Goal: Task Accomplishment & Management: Use online tool/utility

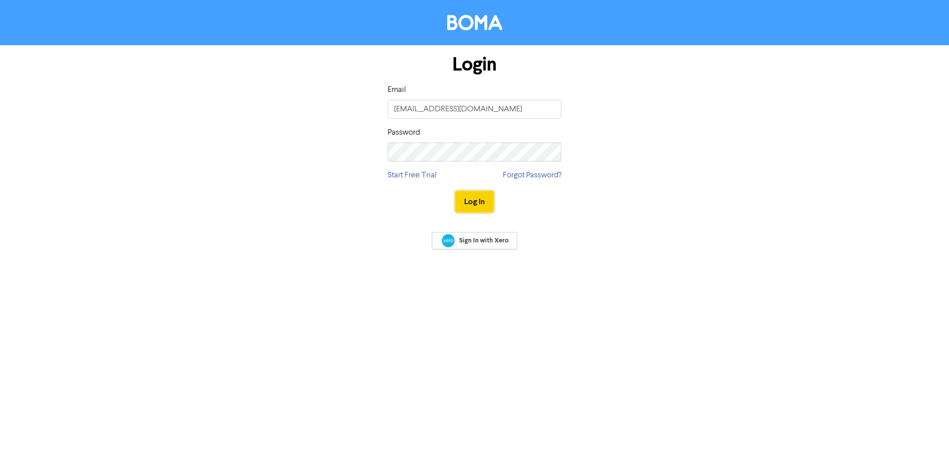
click at [479, 197] on button "Log In" at bounding box center [475, 201] width 38 height 21
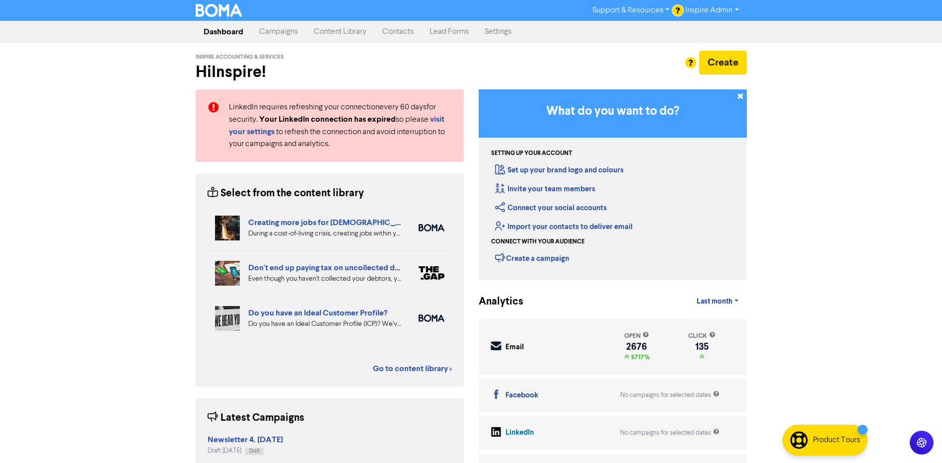
click at [271, 35] on link "Campaigns" at bounding box center [278, 32] width 55 height 20
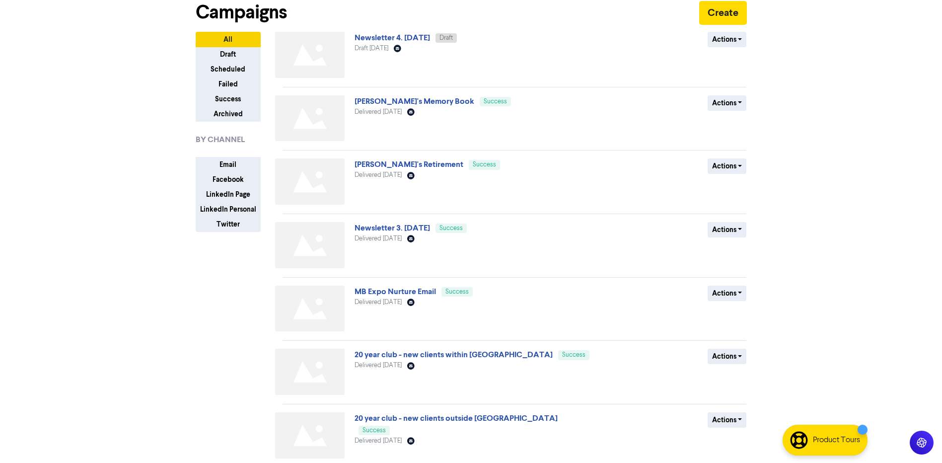
scroll to position [99, 0]
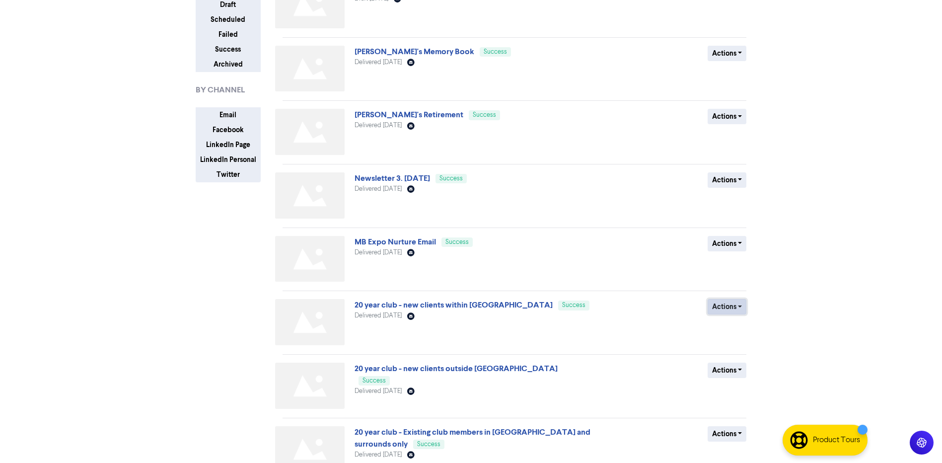
click at [718, 308] on button "Actions" at bounding box center [726, 306] width 39 height 15
click at [726, 327] on button "Duplicate" at bounding box center [747, 328] width 78 height 16
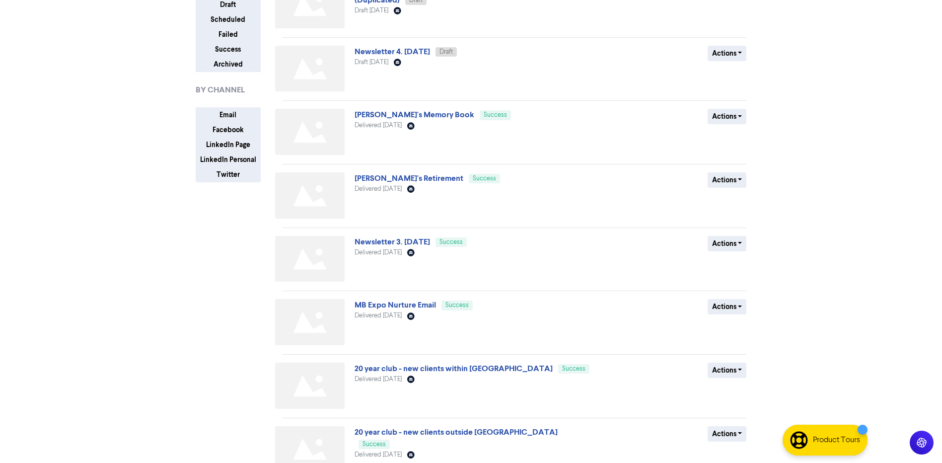
scroll to position [0, 0]
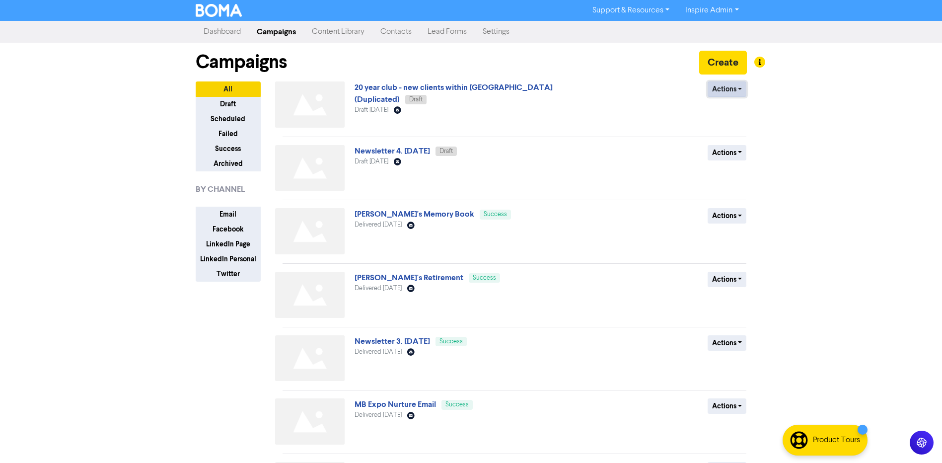
click at [721, 87] on button "Actions" at bounding box center [726, 88] width 39 height 15
click at [728, 141] on button "Rename" at bounding box center [747, 142] width 78 height 16
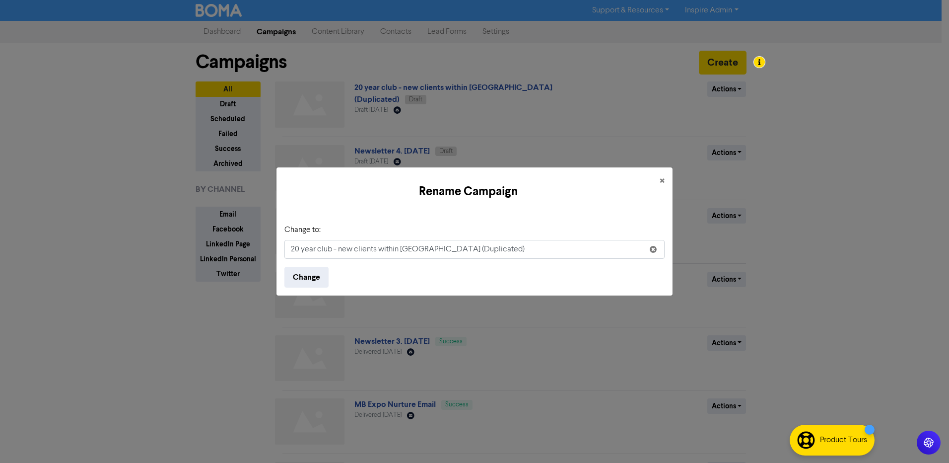
drag, startPoint x: 478, startPoint y: 250, endPoint x: 340, endPoint y: 257, distance: 138.6
click at [340, 257] on input "20 year club - new clients within [GEOGRAPHIC_DATA] (Duplicated)" at bounding box center [474, 249] width 380 height 19
type input "20 year club - Reminder"
click at [306, 281] on button "Change" at bounding box center [306, 277] width 44 height 21
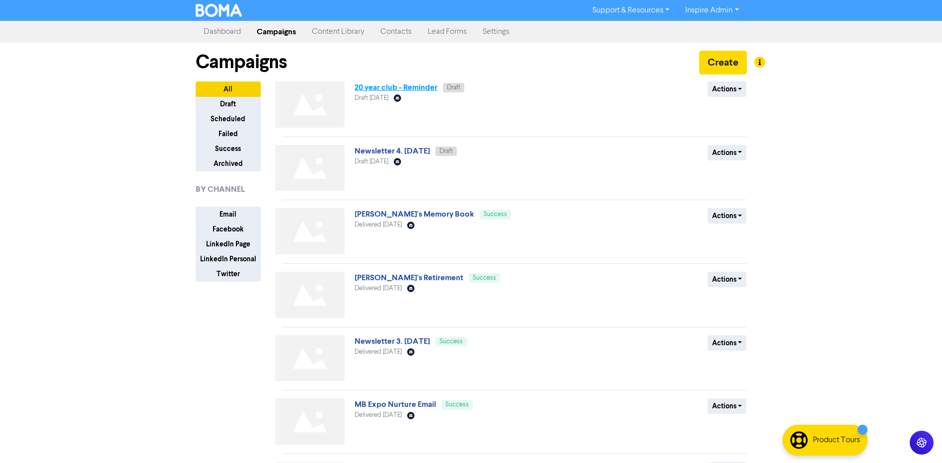
click at [408, 89] on link "20 year club - Reminder" at bounding box center [395, 87] width 83 height 10
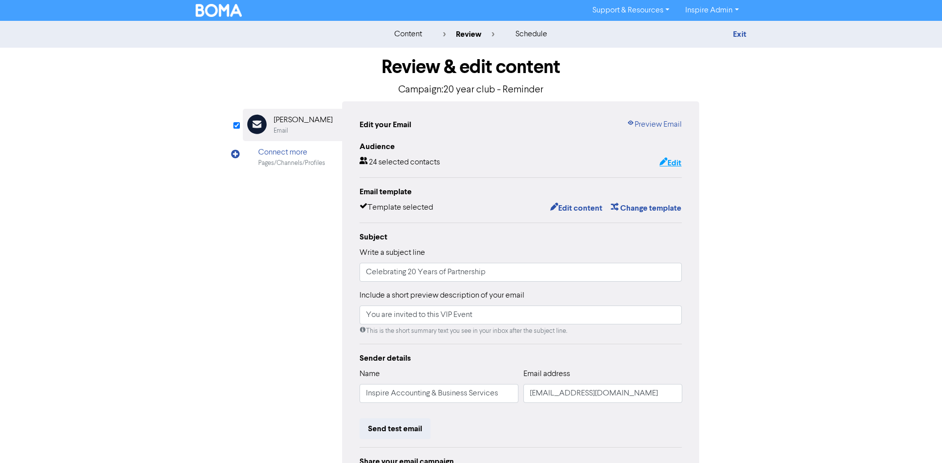
click at [670, 166] on button "Edit" at bounding box center [670, 162] width 23 height 13
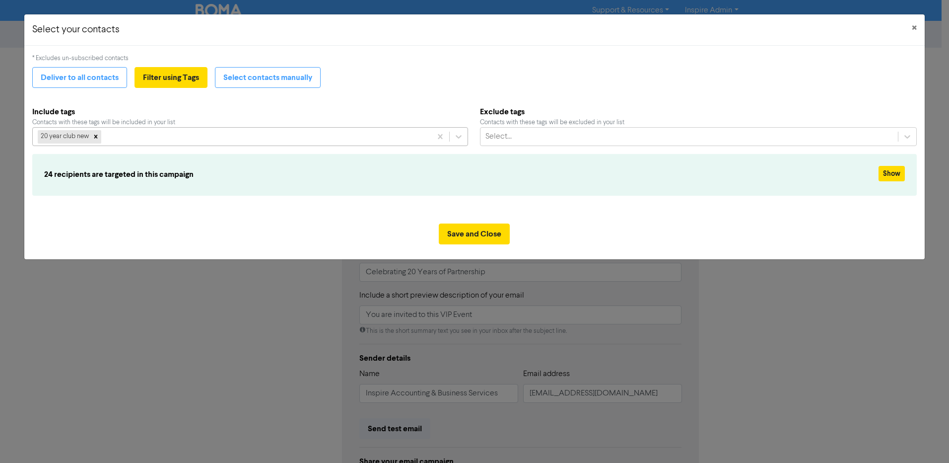
click at [275, 135] on div "20 year club new" at bounding box center [232, 137] width 399 height 18
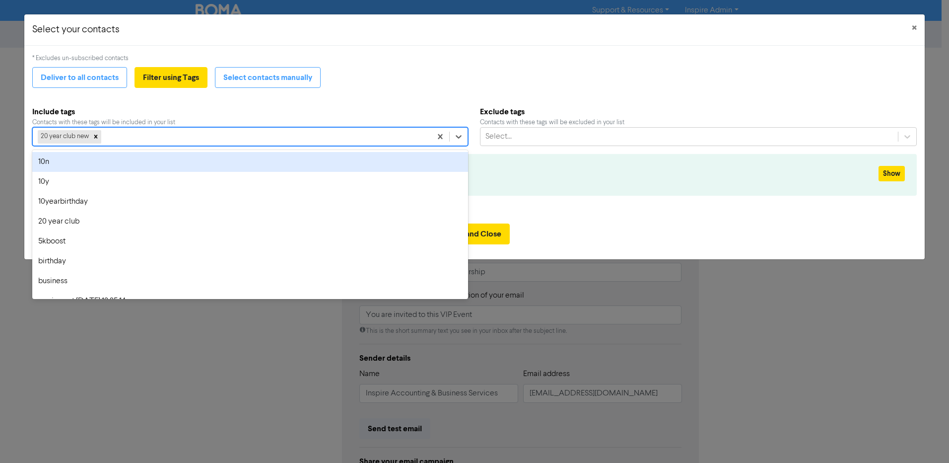
type input "0"
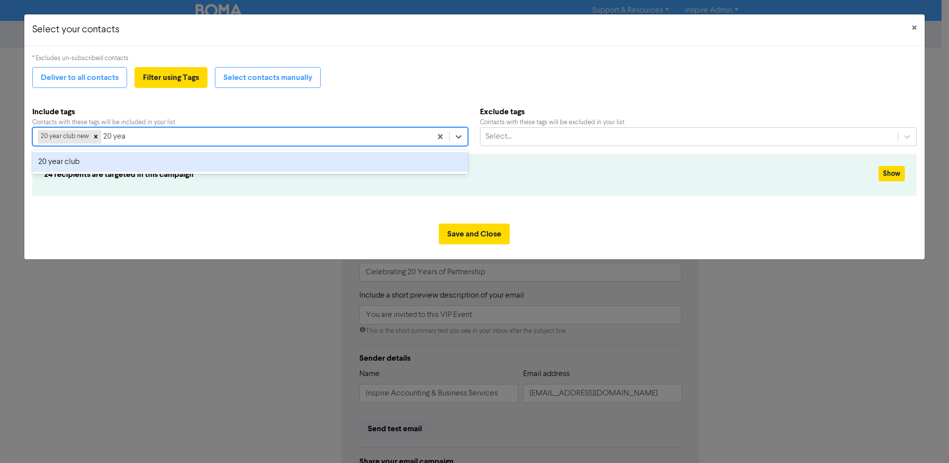
type input "20 ye"
click at [187, 155] on div "20 year club" at bounding box center [250, 162] width 436 height 20
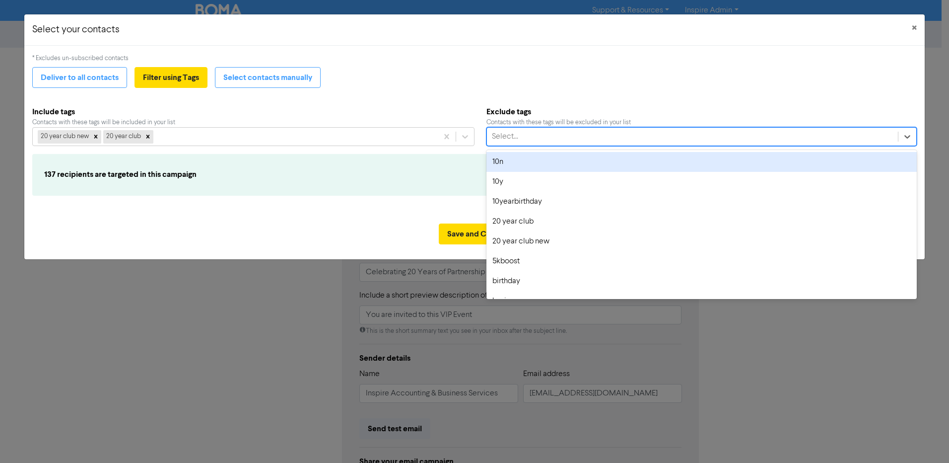
click at [542, 136] on div "Select..." at bounding box center [692, 137] width 411 height 18
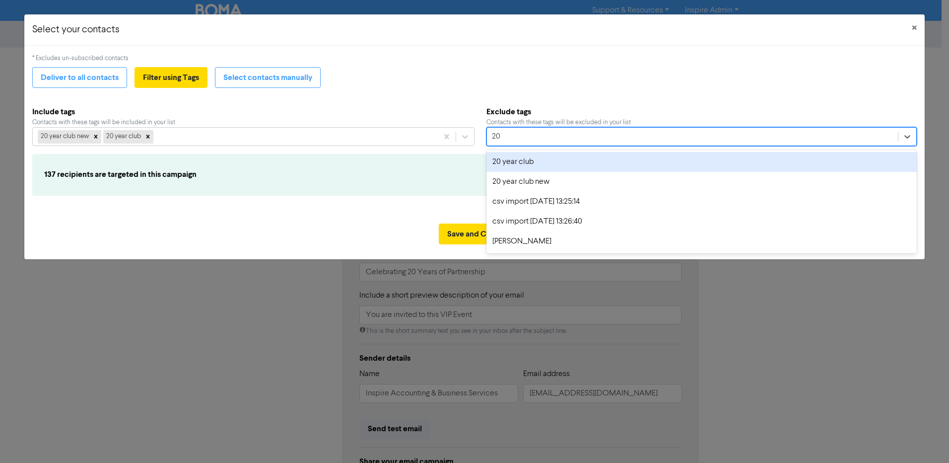
type input "2"
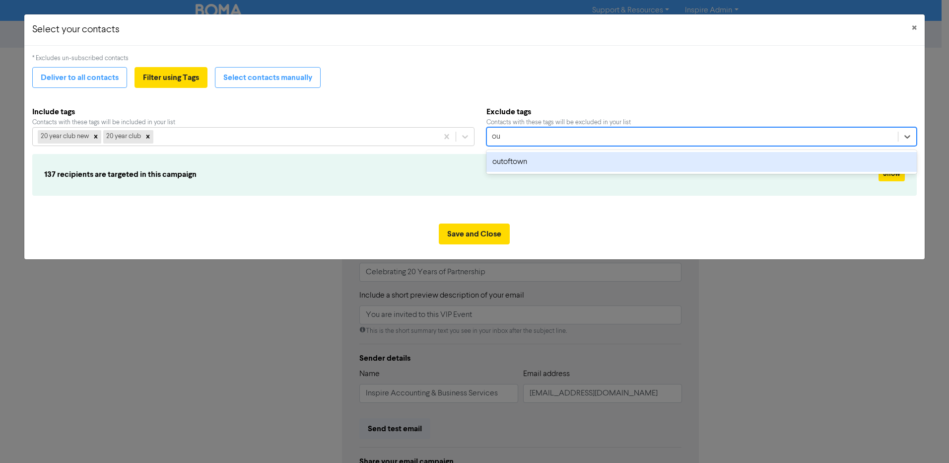
type input "out"
click at [527, 163] on div "outoftown" at bounding box center [701, 162] width 430 height 20
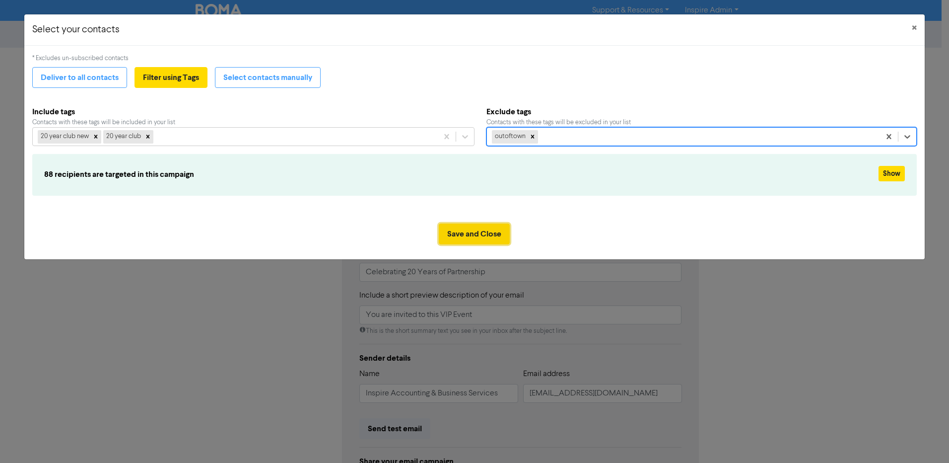
click at [478, 230] on button "Save and Close" at bounding box center [474, 233] width 71 height 21
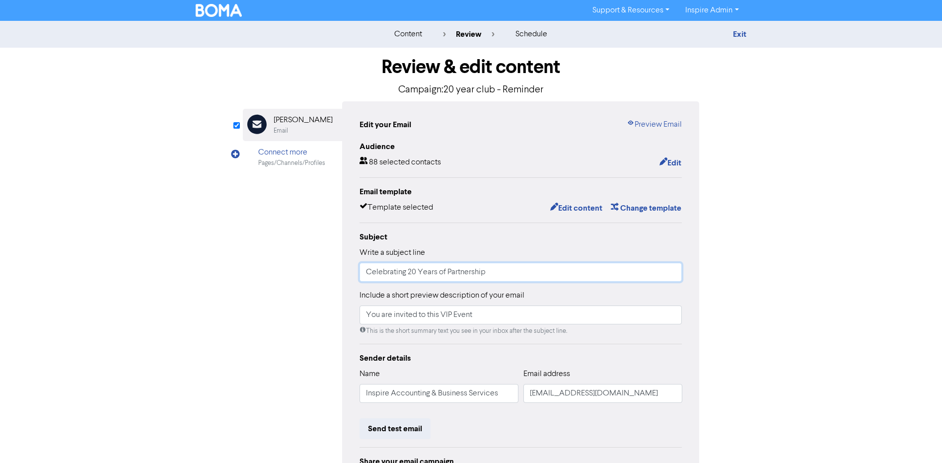
drag, startPoint x: 489, startPoint y: 273, endPoint x: 353, endPoint y: 277, distance: 136.0
click at [353, 277] on div "Edit your Email Preview Email Audience 88 selected contacts Edit Email template…" at bounding box center [520, 312] width 357 height 422
type input "We need your RSVP"
drag, startPoint x: 475, startPoint y: 315, endPoint x: 323, endPoint y: 318, distance: 151.9
click at [323, 318] on div "Email Created with Sketch. [PERSON_NAME] Email Connect more Pages/Channels/Prof…" at bounding box center [471, 312] width 457 height 422
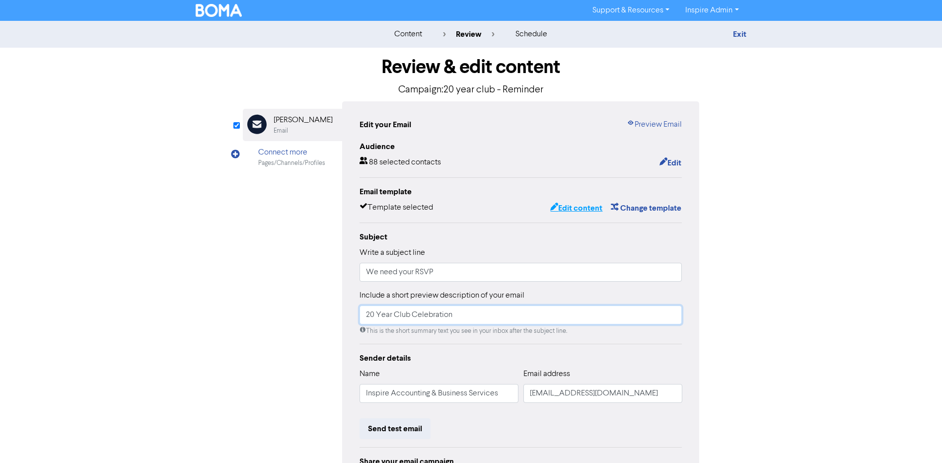
type input "20 Year Club Celebration"
click at [562, 206] on button "Edit content" at bounding box center [575, 208] width 53 height 13
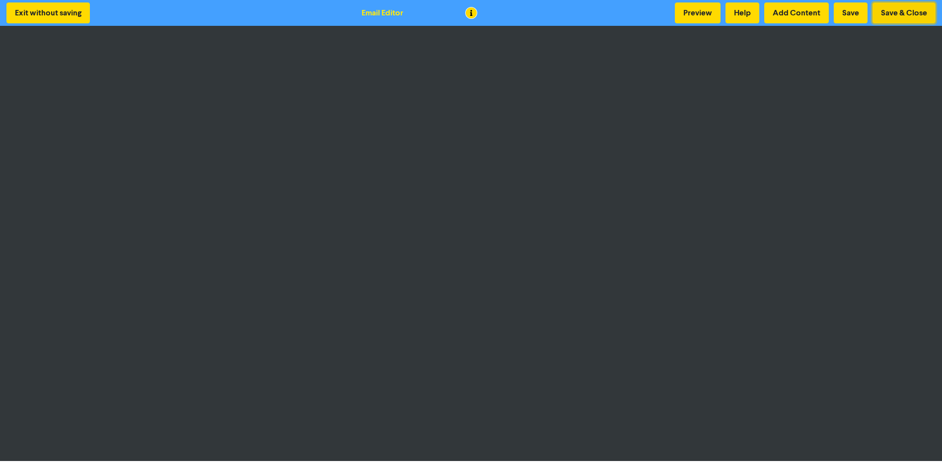
click at [907, 10] on button "Save & Close" at bounding box center [903, 12] width 63 height 21
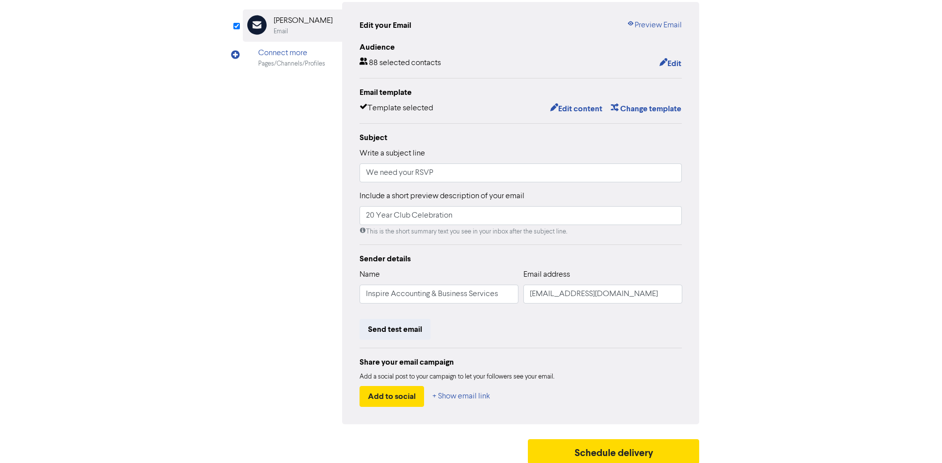
scroll to position [106, 0]
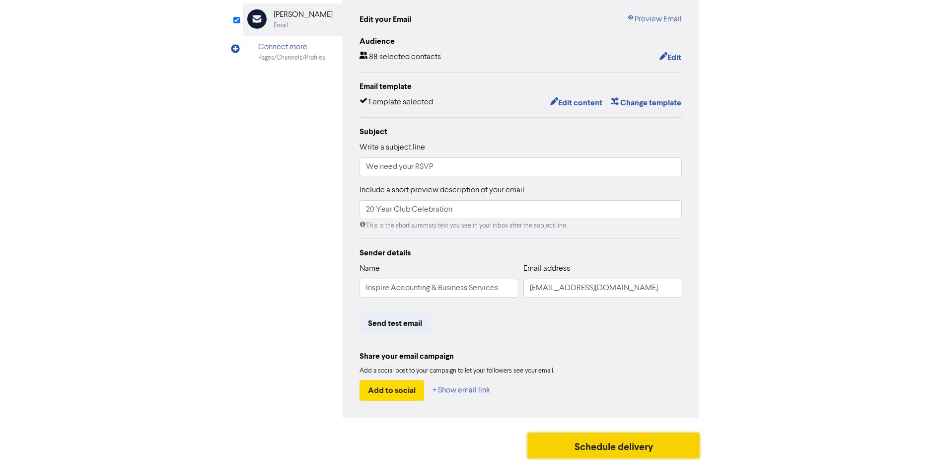
click at [607, 449] on button "Schedule delivery" at bounding box center [614, 445] width 172 height 25
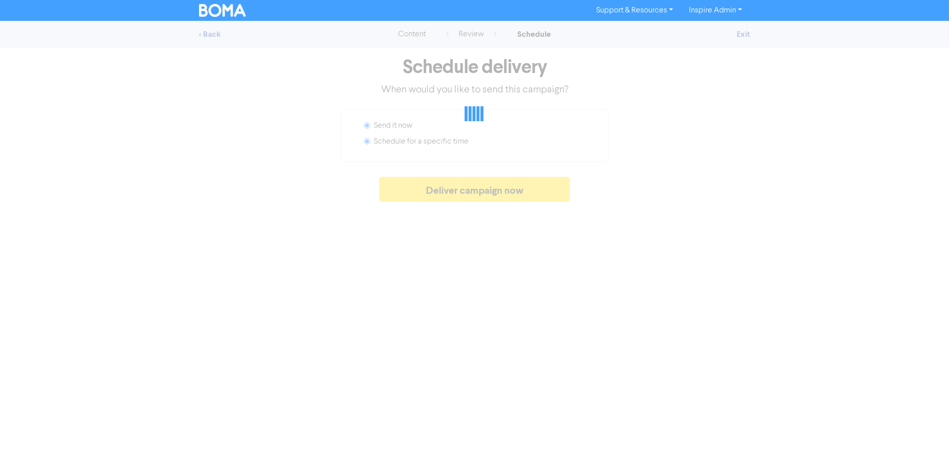
radio input "false"
radio input "true"
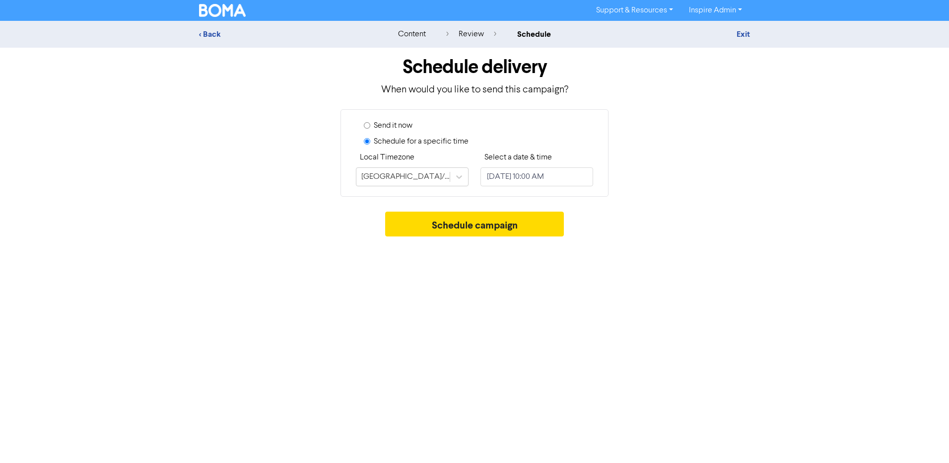
click at [379, 124] on label "Send it now" at bounding box center [393, 126] width 39 height 12
click at [370, 124] on input "Send it now" at bounding box center [367, 125] width 6 height 6
radio input "true"
radio input "false"
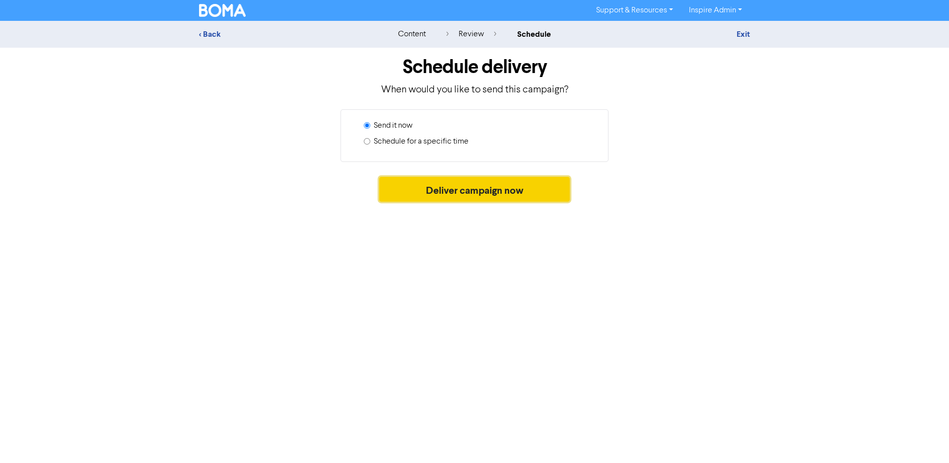
click at [462, 190] on button "Deliver campaign now" at bounding box center [474, 189] width 191 height 25
